Goal: Task Accomplishment & Management: Manage account settings

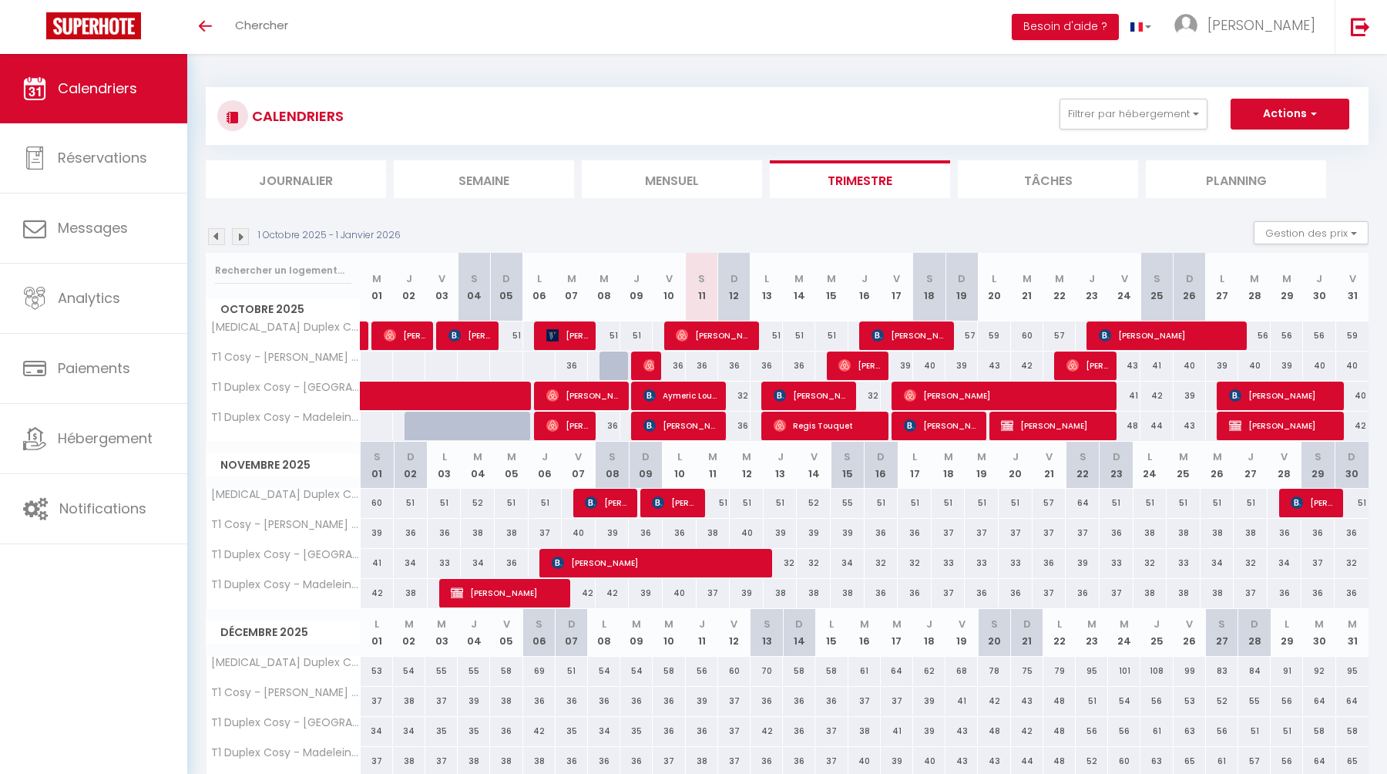
click at [136, 95] on span "Calendriers" at bounding box center [97, 88] width 79 height 19
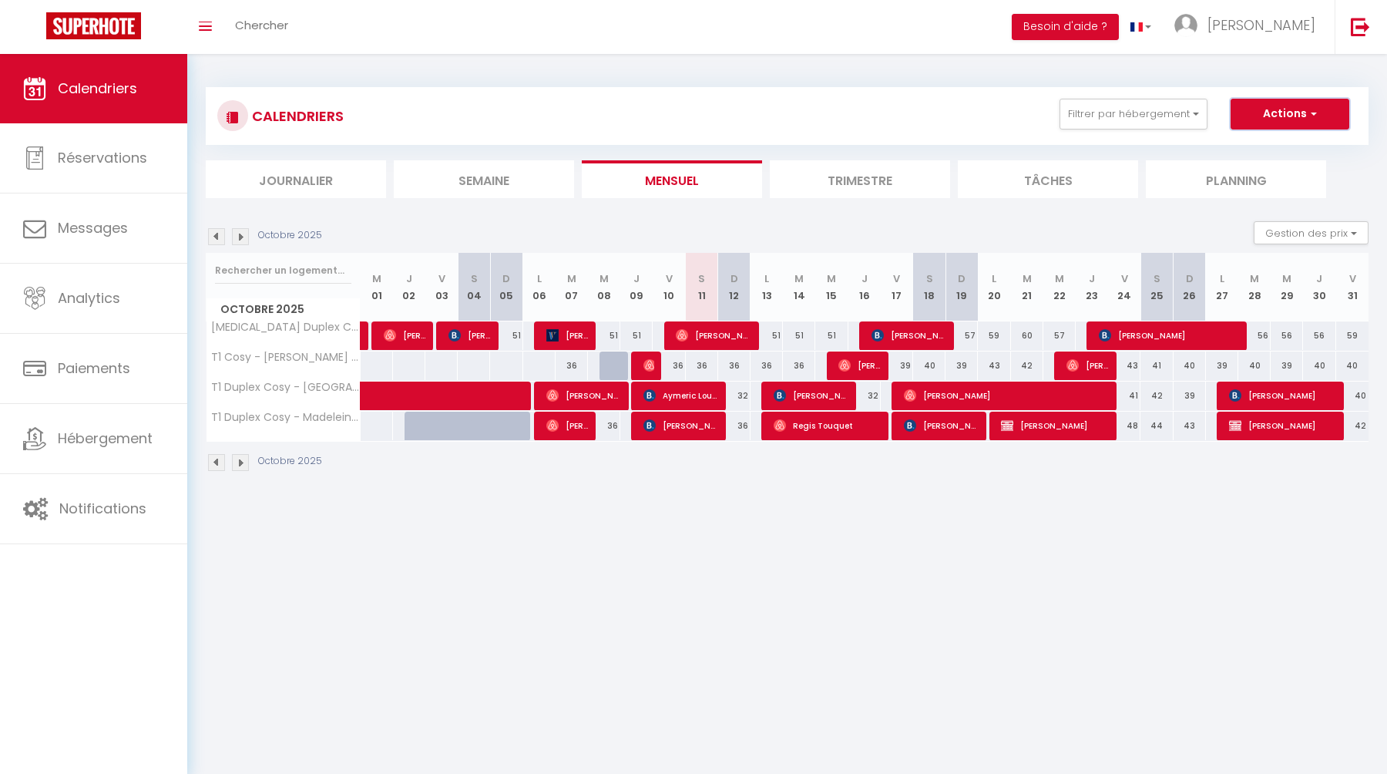
click at [1292, 106] on button "Actions" at bounding box center [1290, 114] width 119 height 31
click at [1174, 109] on button "Filtrer par hébergement" at bounding box center [1133, 114] width 148 height 31
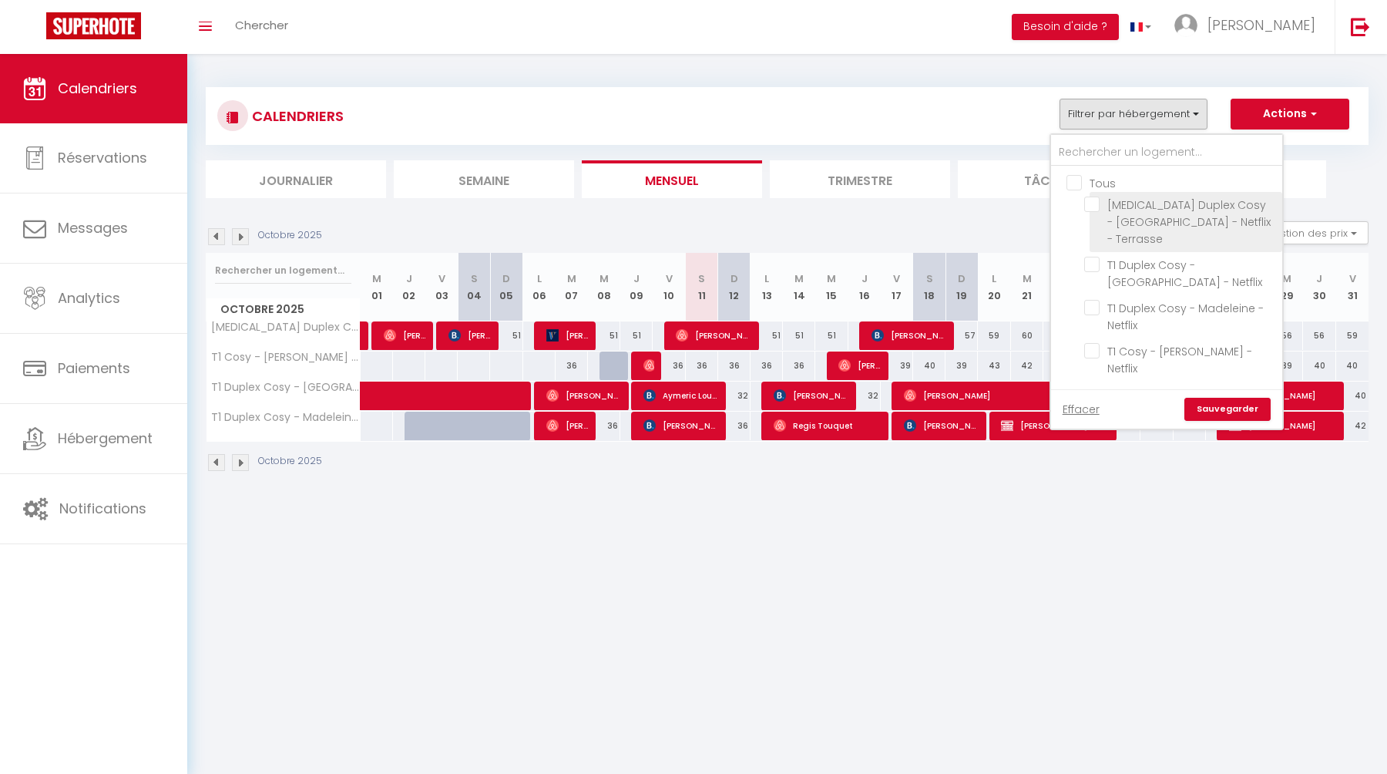
click at [1093, 198] on input "[MEDICAL_DATA] Duplex Cosy - [GEOGRAPHIC_DATA] - Netflix - Terrasse" at bounding box center [1180, 203] width 193 height 15
checkbox input "true"
checkbox input "false"
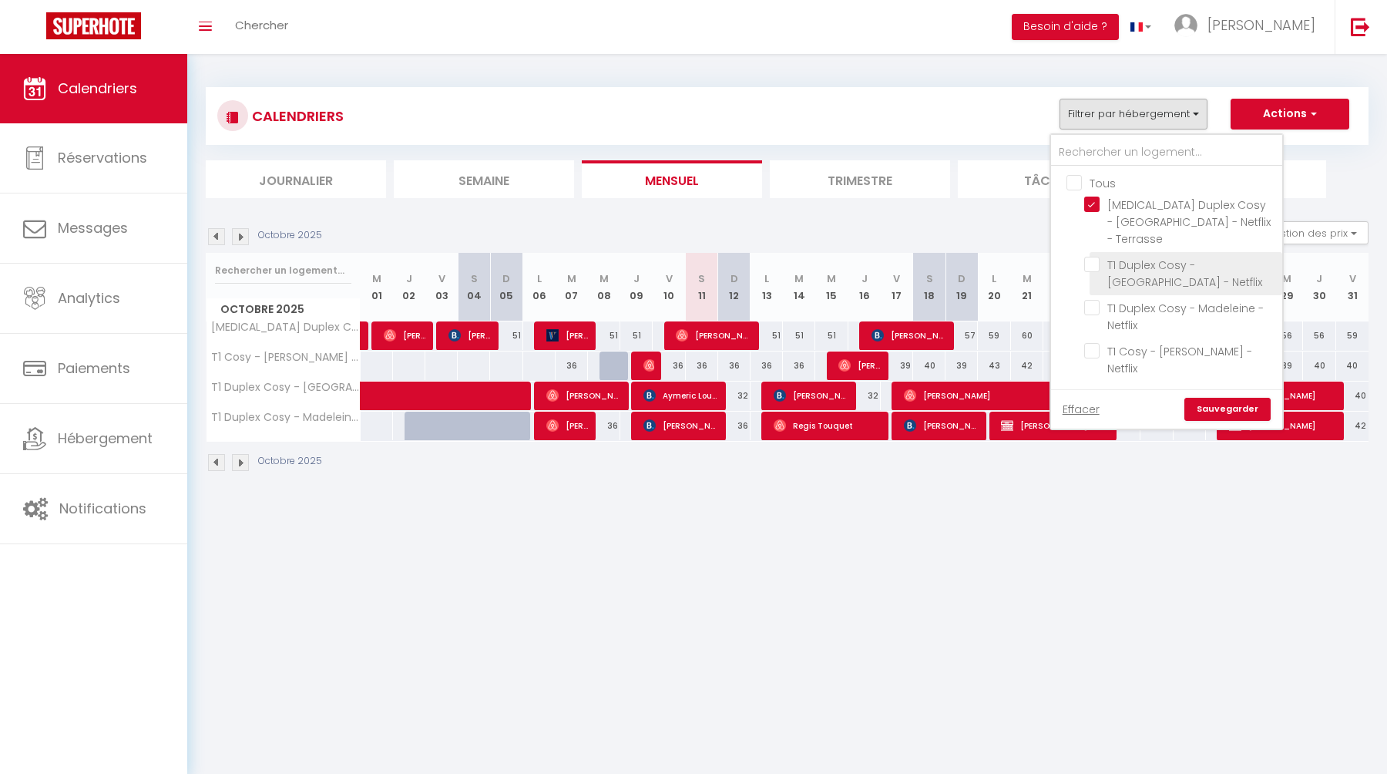
click at [1095, 257] on input "T1 Duplex Cosy - [GEOGRAPHIC_DATA] - Netflix" at bounding box center [1180, 264] width 193 height 15
checkbox input "true"
checkbox input "false"
click at [1207, 398] on link "Sauvegarder" at bounding box center [1227, 409] width 86 height 23
